Goal: Navigation & Orientation: Find specific page/section

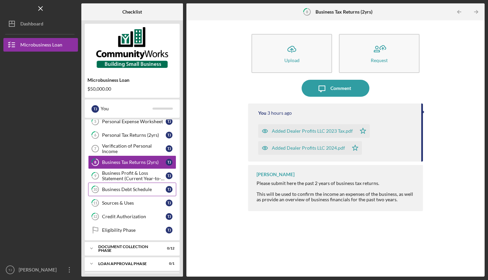
scroll to position [89, 0]
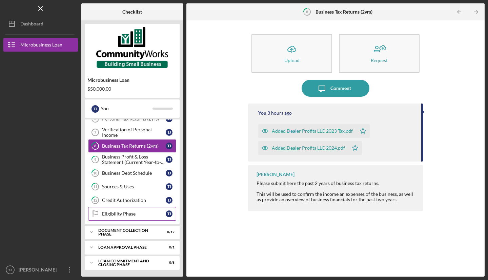
click at [117, 214] on div "Eligibility Phase" at bounding box center [134, 213] width 64 height 5
